Goal: Transaction & Acquisition: Purchase product/service

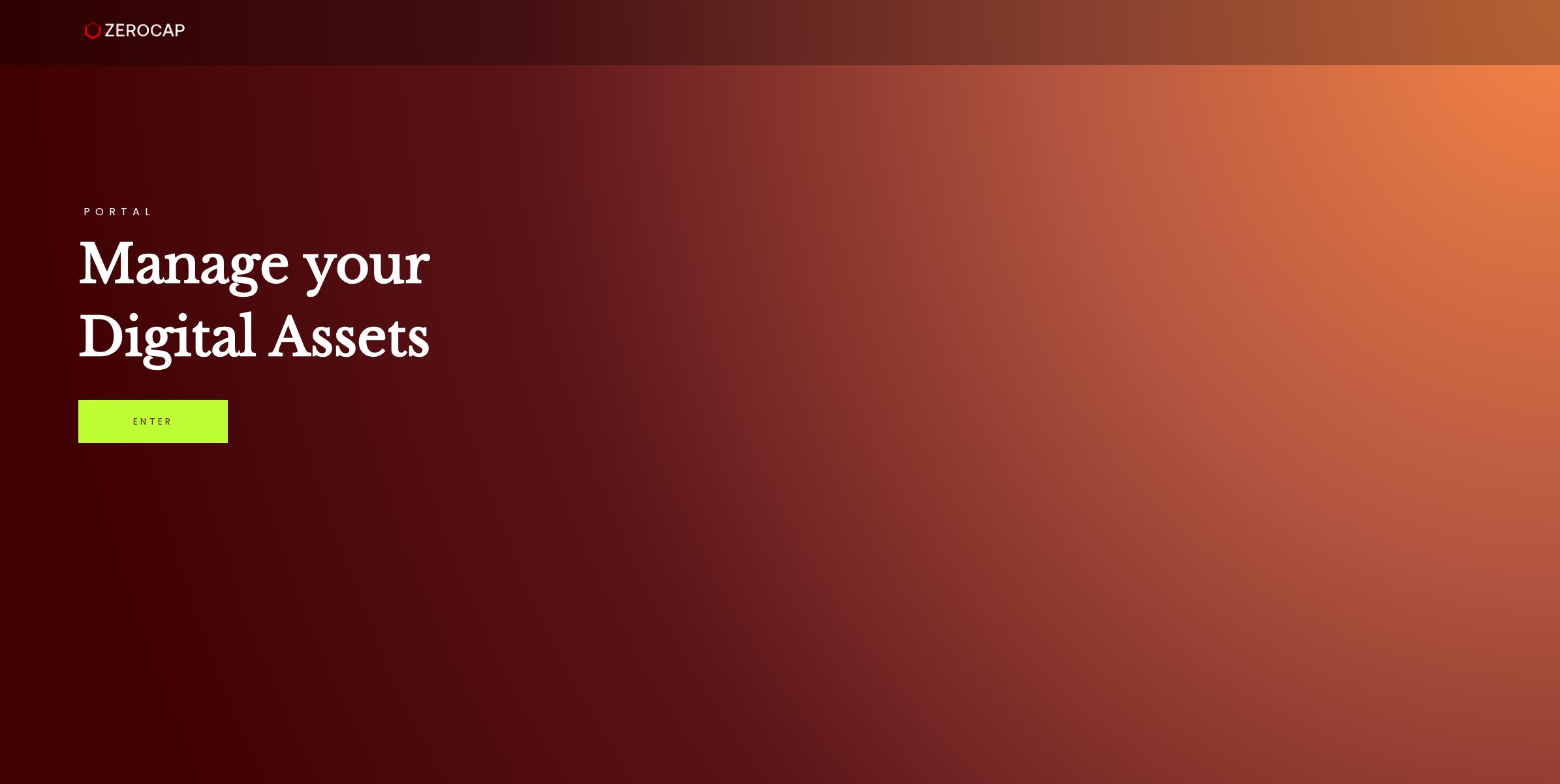
click at [193, 435] on link "Enter" at bounding box center [153, 421] width 149 height 43
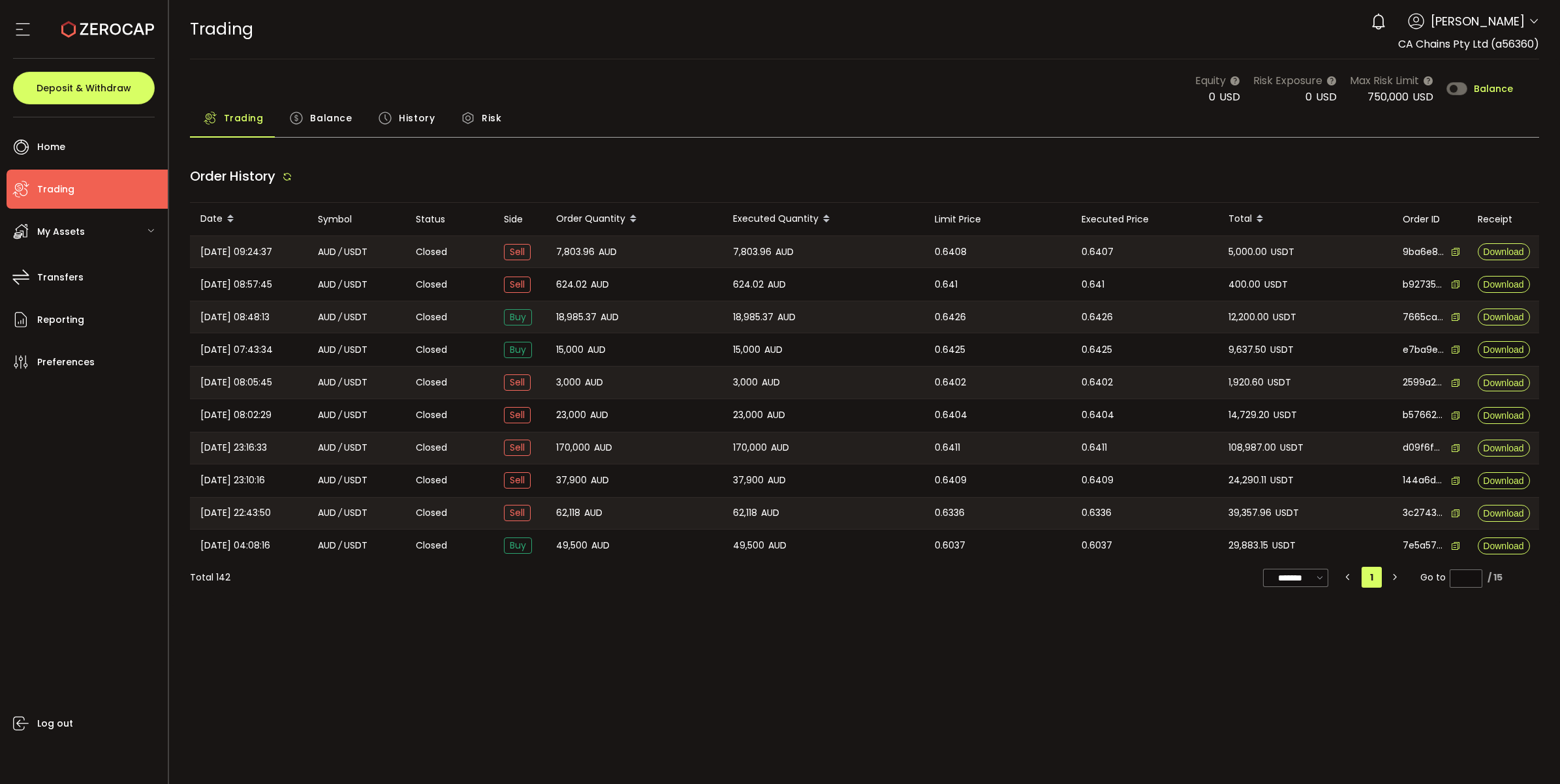
type input "***"
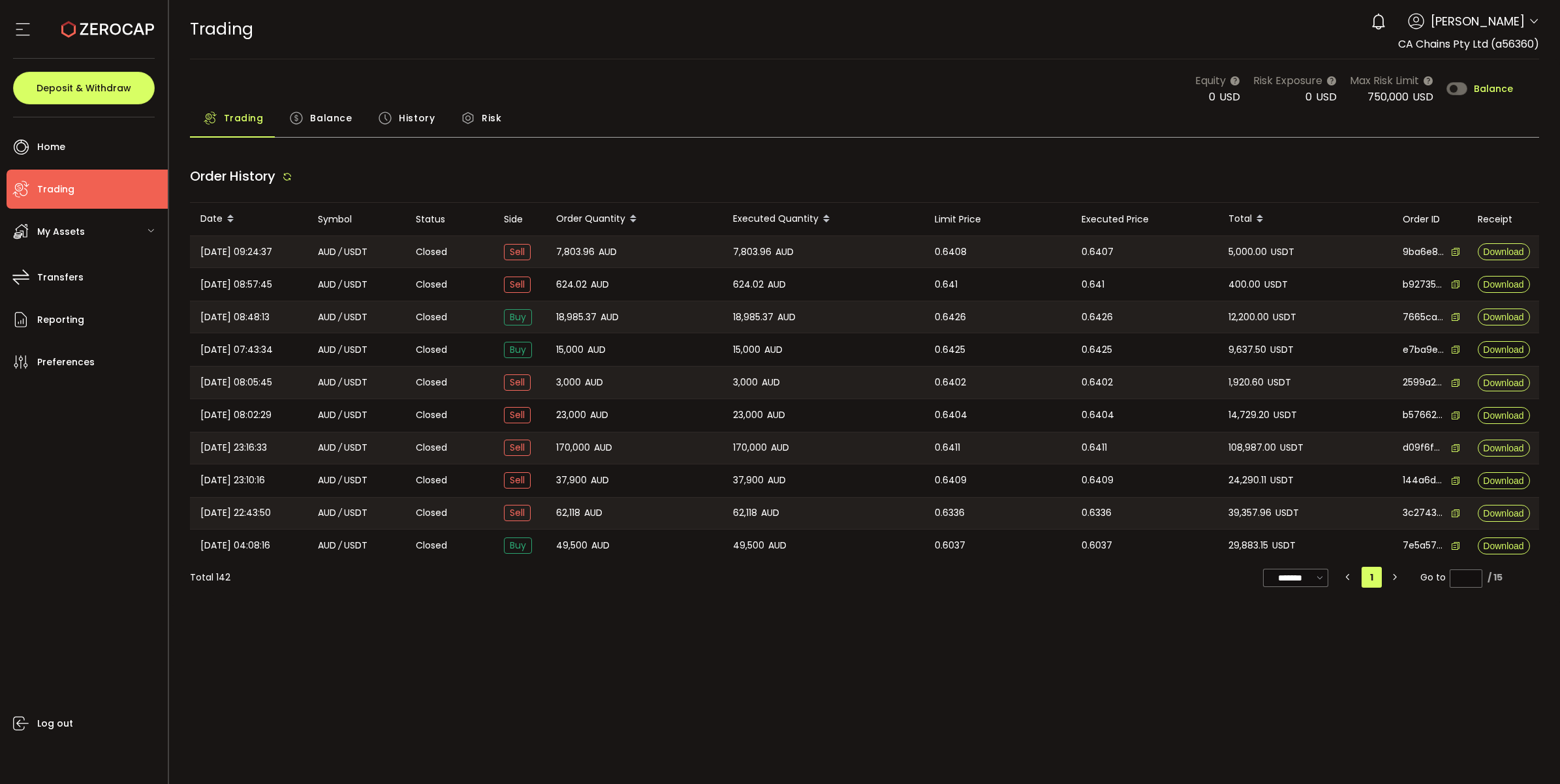
type input "***"
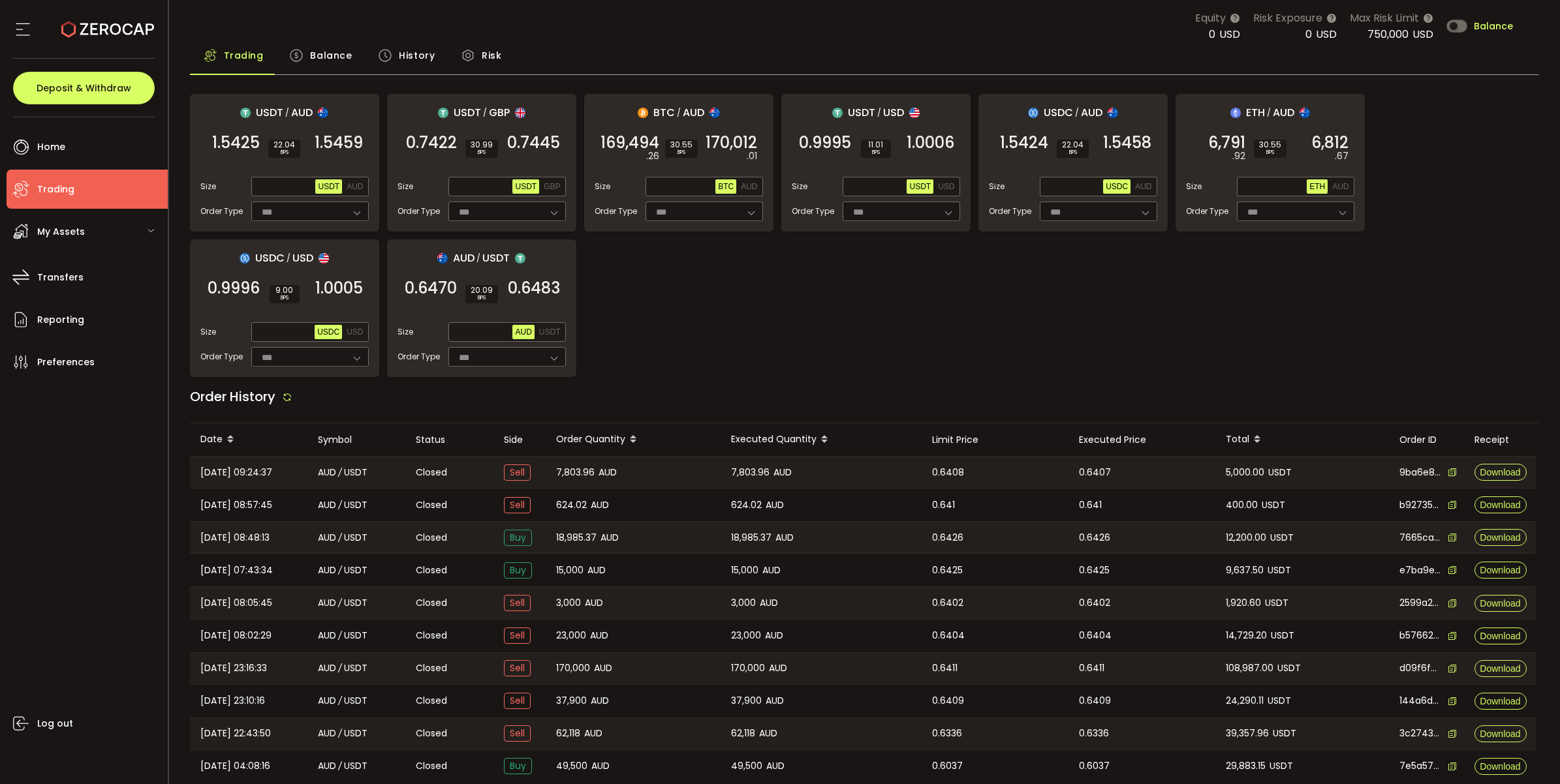
scroll to position [81, 0]
